Goal: Find specific page/section: Find specific page/section

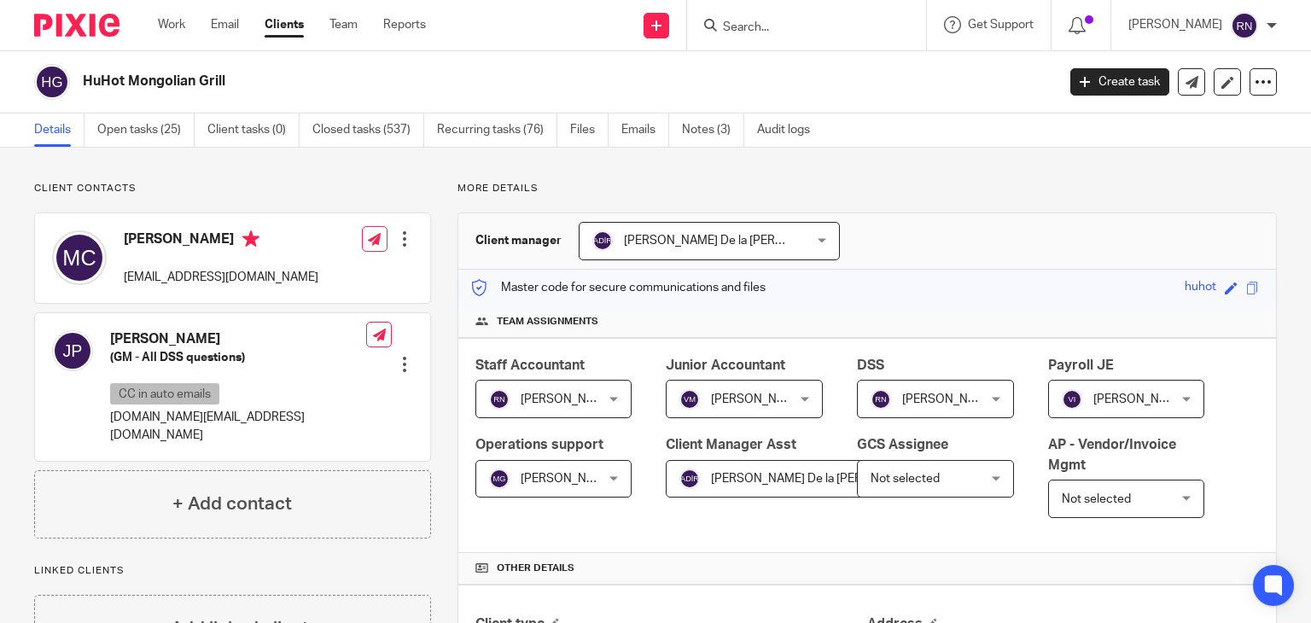
scroll to position [300, 0]
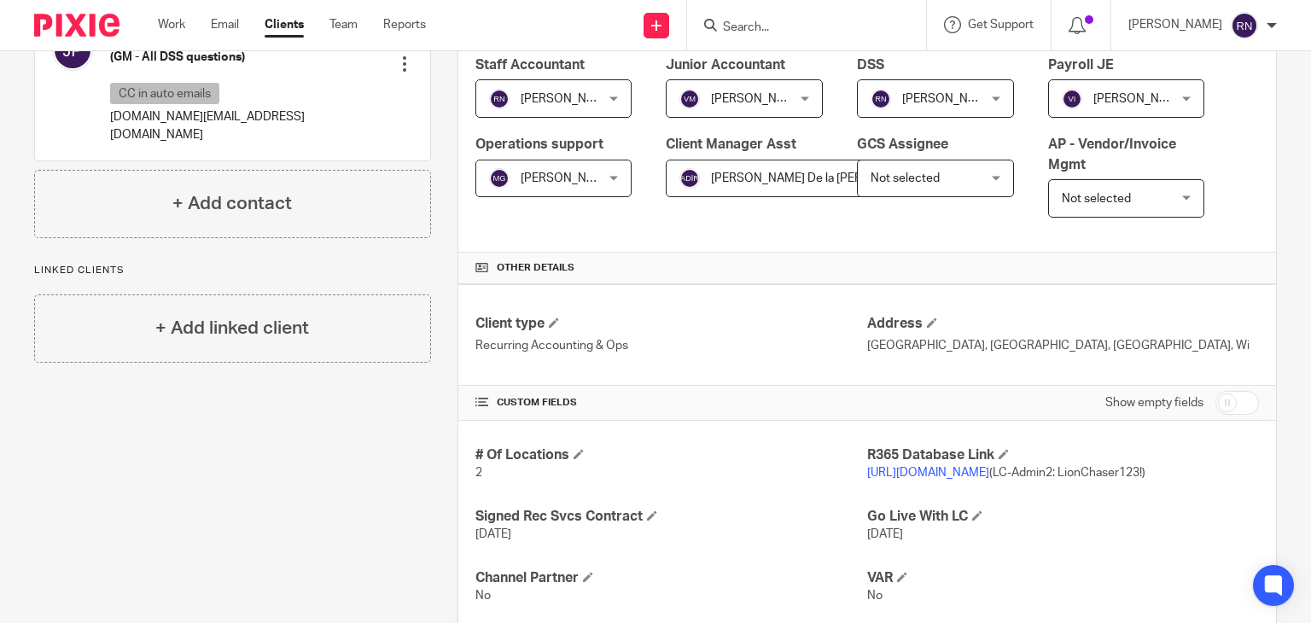
click at [818, 34] on input "Search" at bounding box center [798, 27] width 154 height 15
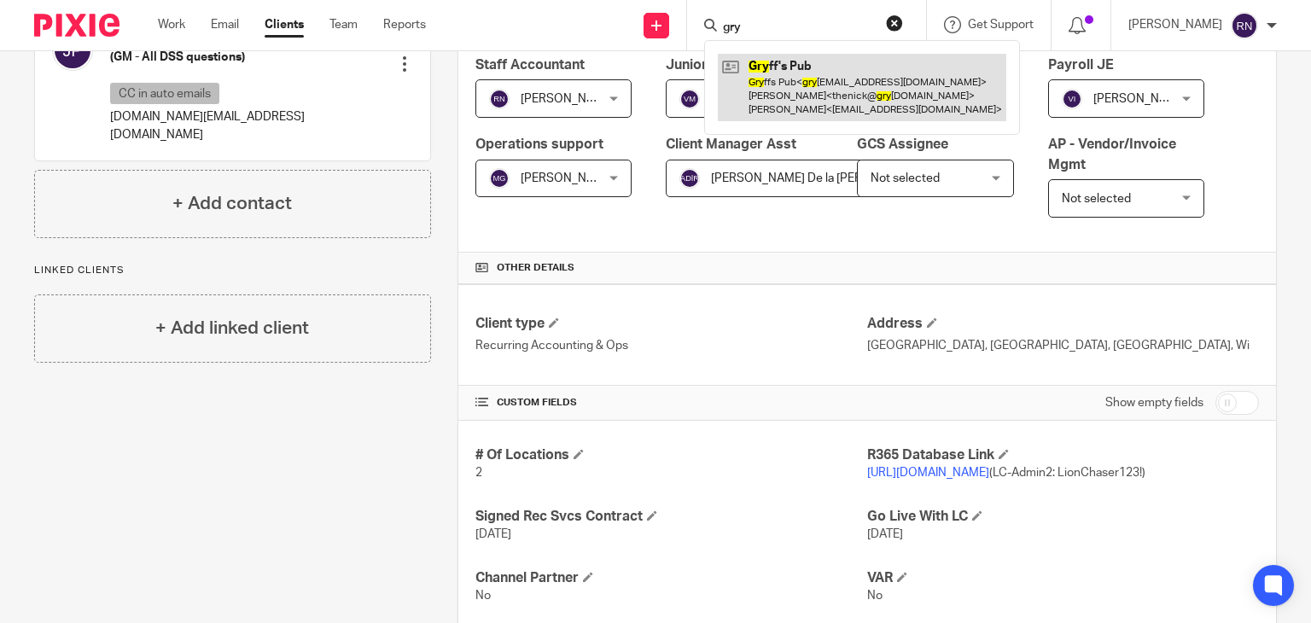
type input "gry"
click at [837, 78] on link at bounding box center [862, 87] width 288 height 67
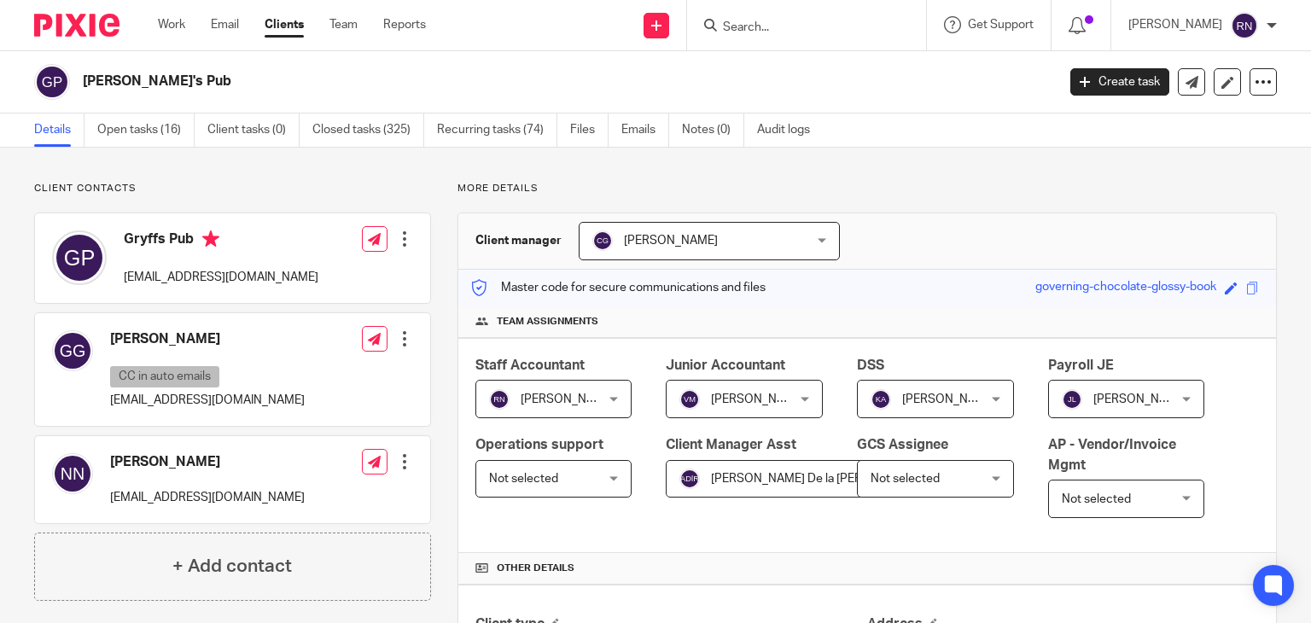
click at [792, 32] on input "Search" at bounding box center [798, 27] width 154 height 15
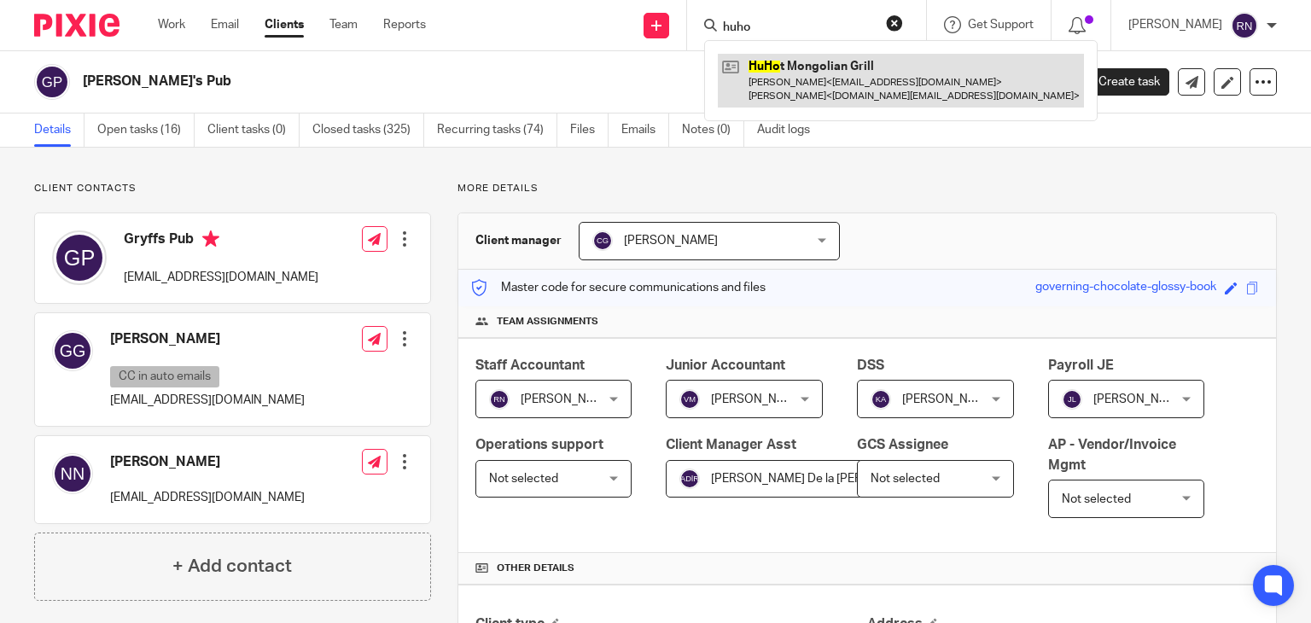
type input "huho"
click at [848, 69] on link at bounding box center [901, 80] width 366 height 53
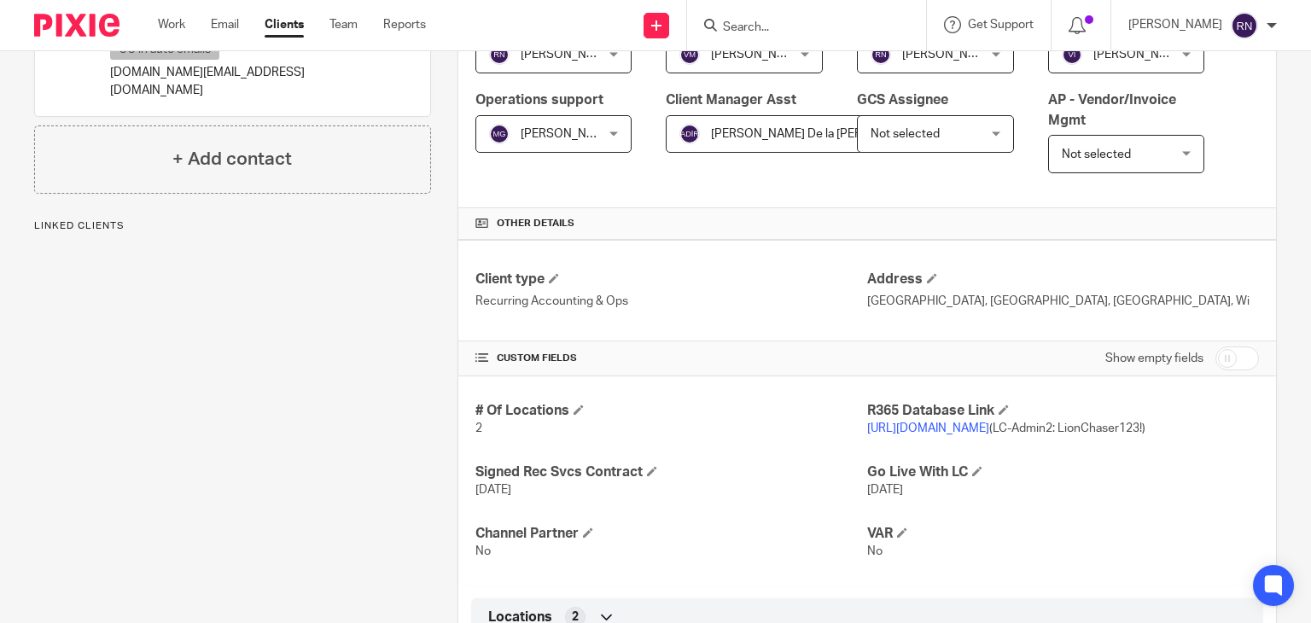
scroll to position [392, 0]
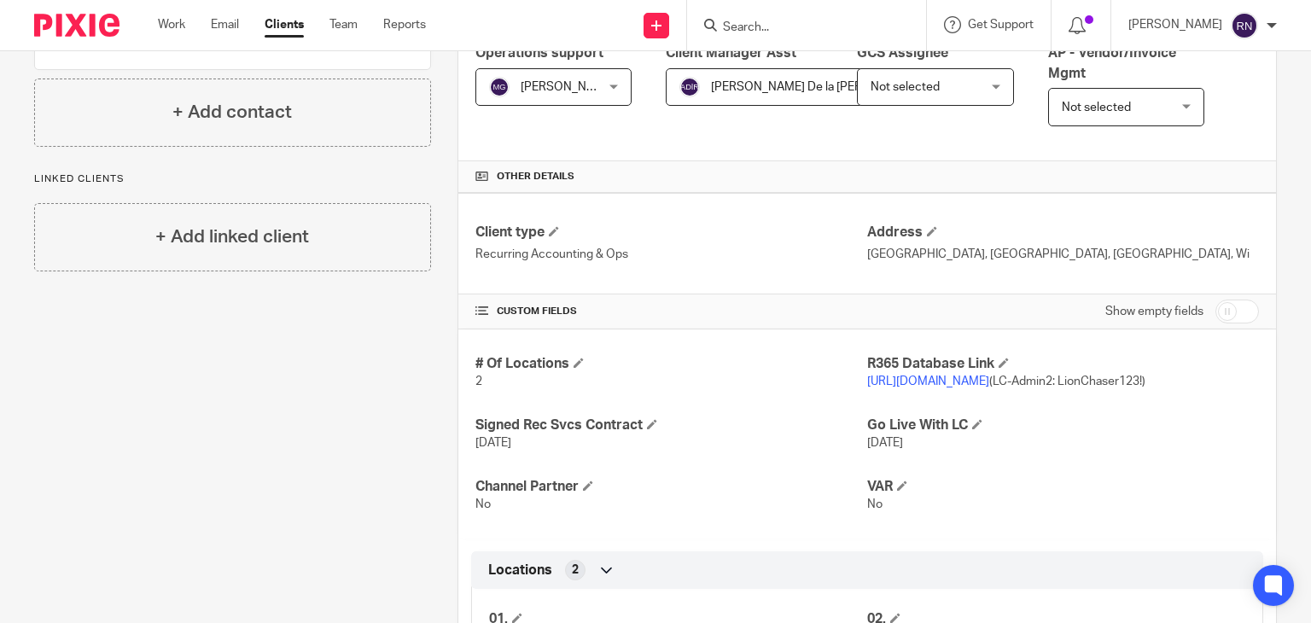
click at [956, 382] on link "[URL][DOMAIN_NAME]" at bounding box center [928, 382] width 122 height 12
click at [994, 373] on p "https://r365tricor.restaurant365.com (LC-Admin2: LionChaser123!)" at bounding box center [1063, 381] width 392 height 17
click at [989, 380] on link "[URL][DOMAIN_NAME]" at bounding box center [928, 382] width 122 height 12
